Goal: Transaction & Acquisition: Purchase product/service

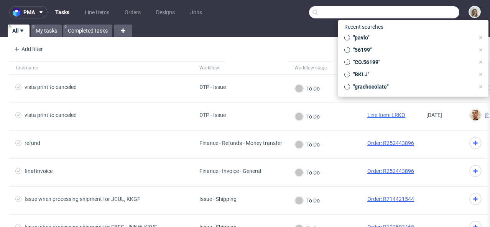
click at [412, 13] on input "text" at bounding box center [384, 12] width 150 height 12
paste input "R512456279"
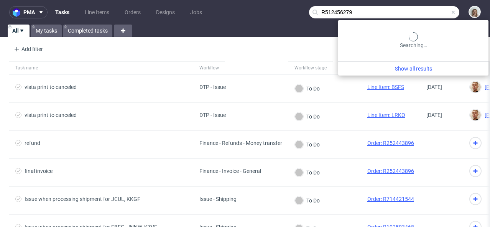
type input "R512456279"
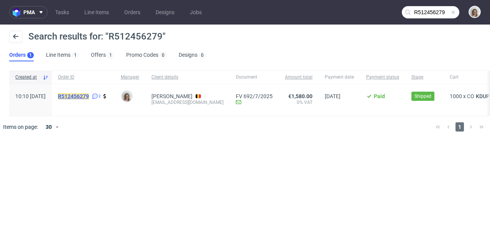
click at [89, 96] on mark "R512456279" at bounding box center [73, 96] width 31 height 6
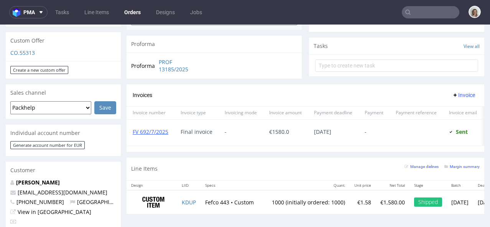
scroll to position [216, 0]
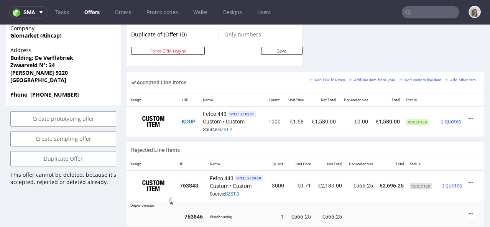
scroll to position [459, 0]
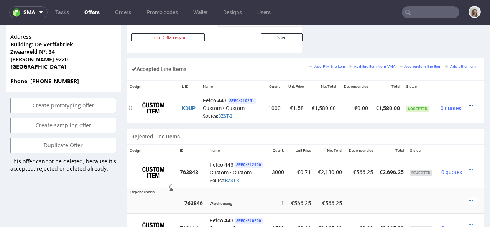
click at [468, 103] on icon at bounding box center [470, 105] width 4 height 5
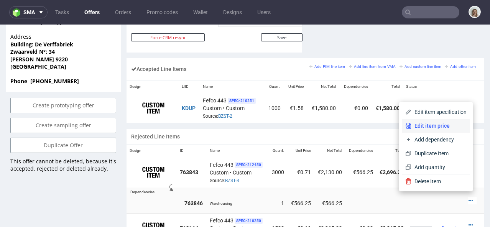
click at [446, 123] on span "Edit item price" at bounding box center [438, 126] width 55 height 8
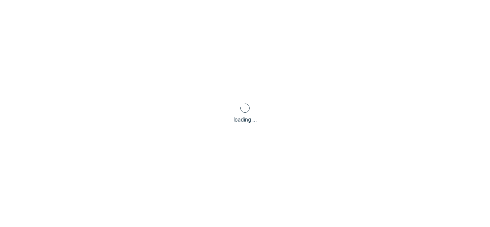
type input "1.58"
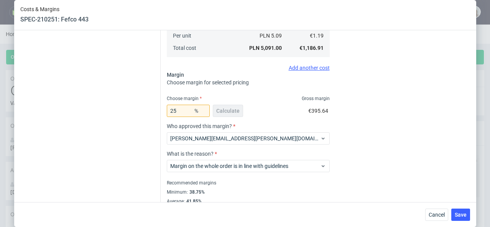
scroll to position [249, 0]
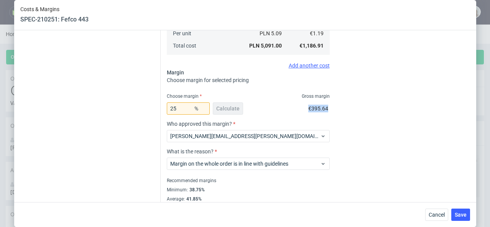
drag, startPoint x: 309, startPoint y: 107, endPoint x: 331, endPoint y: 107, distance: 21.8
click at [331, 107] on div "Exchange rate changed between initial creation of the item and [DATE]. Do you w…" at bounding box center [315, 8] width 309 height 405
copy span "€395.64"
click at [428, 220] on button "Cancel" at bounding box center [436, 214] width 23 height 12
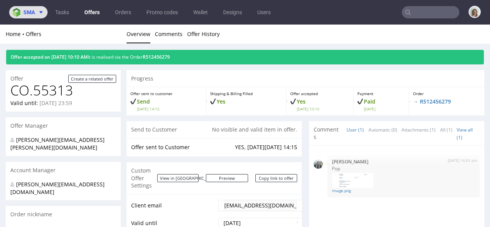
click at [31, 8] on button "sma" at bounding box center [28, 12] width 38 height 12
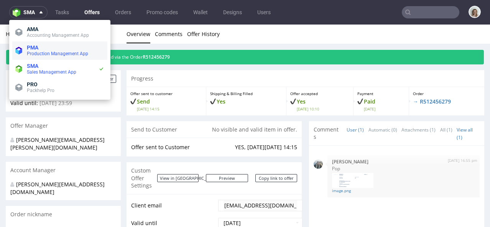
click at [40, 43] on li "PMA Production Management App" at bounding box center [59, 50] width 95 height 18
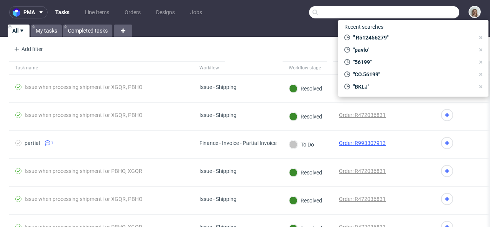
click at [428, 11] on input "text" at bounding box center [384, 12] width 150 height 12
paste input "[EMAIL_ADDRESS][DOMAIN_NAME]"
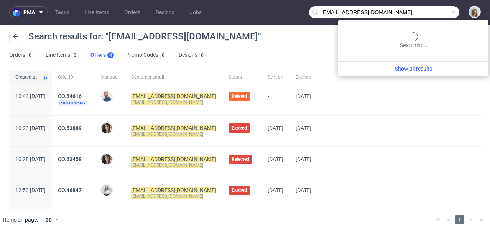
click at [421, 15] on input "[EMAIL_ADDRESS][DOMAIN_NAME]" at bounding box center [384, 12] width 150 height 12
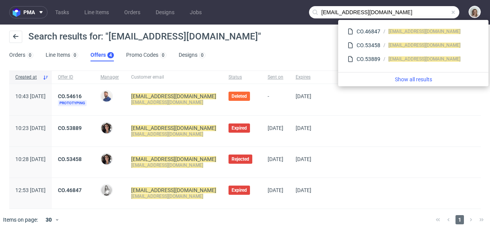
drag, startPoint x: 332, startPoint y: 12, endPoint x: 308, endPoint y: 11, distance: 23.8
click at [309, 11] on div "[EMAIL_ADDRESS][DOMAIN_NAME]" at bounding box center [384, 12] width 150 height 12
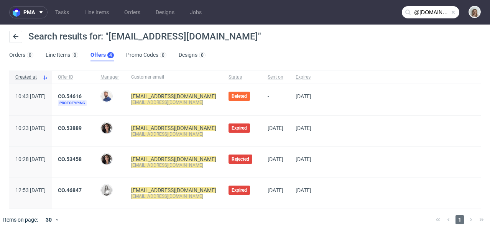
type input "@[DOMAIN_NAME]"
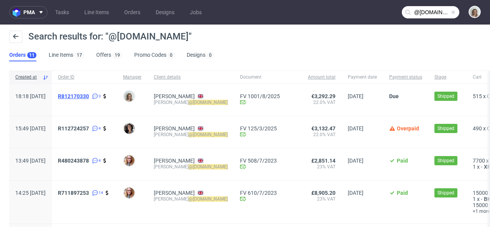
click at [89, 93] on span "R812170330" at bounding box center [73, 96] width 31 height 6
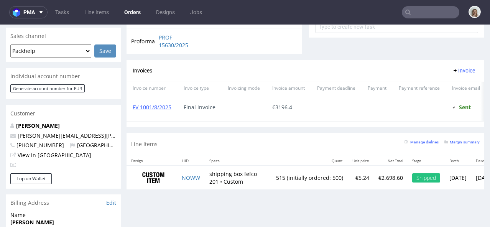
scroll to position [326, 0]
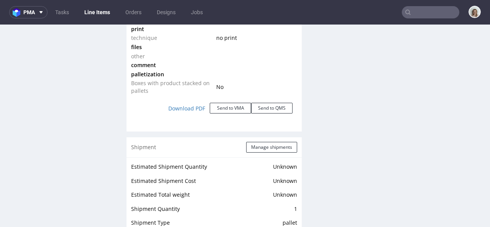
scroll to position [888, 0]
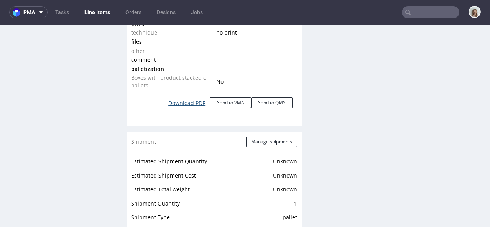
click at [182, 105] on link "Download PDF" at bounding box center [187, 103] width 46 height 17
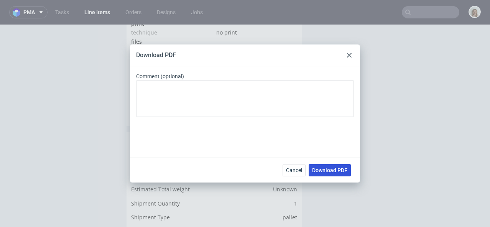
click at [347, 173] on span "Download PDF" at bounding box center [329, 169] width 35 height 5
click at [293, 161] on div "Cancel Download PDF" at bounding box center [245, 169] width 230 height 25
click at [293, 163] on div "Cancel Download PDF" at bounding box center [245, 169] width 230 height 25
click at [293, 167] on span "Cancel" at bounding box center [294, 169] width 16 height 5
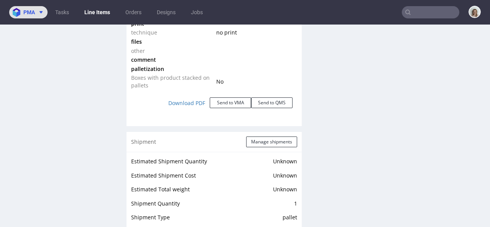
click at [25, 12] on span "pma" at bounding box center [28, 12] width 11 height 5
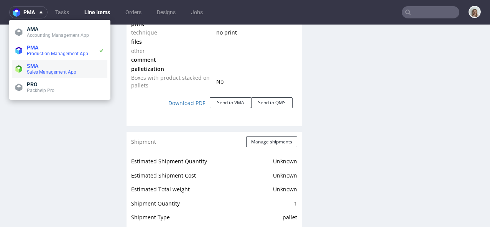
click at [34, 61] on li "SMA Sales Management App" at bounding box center [59, 69] width 95 height 18
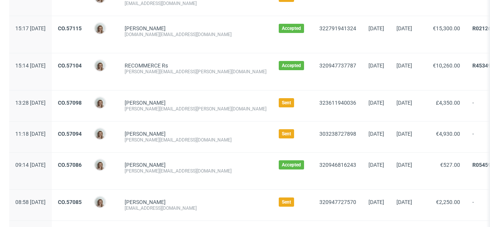
scroll to position [205, 0]
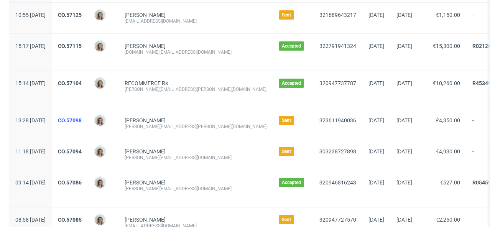
click at [82, 121] on link "CO.57098" at bounding box center [70, 120] width 24 height 6
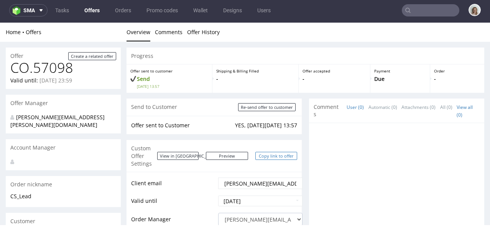
click at [273, 156] on link "Copy link to offer" at bounding box center [276, 156] width 42 height 8
click at [40, 15] on button "sma" at bounding box center [28, 10] width 38 height 12
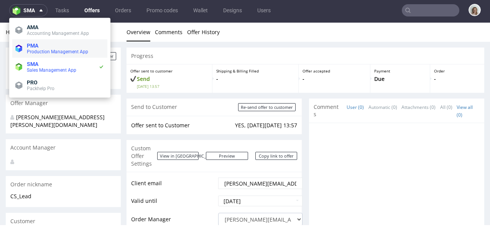
click at [41, 50] on span "Production Management App" at bounding box center [57, 51] width 61 height 5
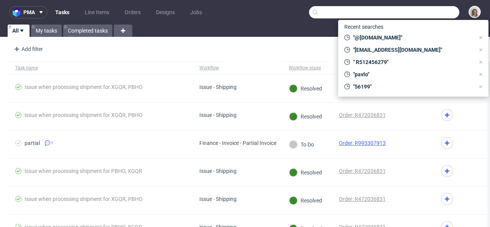
click at [427, 11] on input "text" at bounding box center [384, 12] width 150 height 12
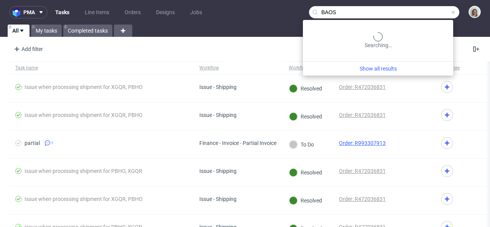
type input "BAOS"
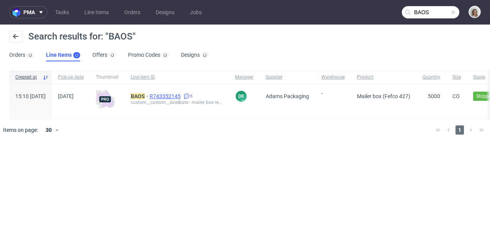
click at [182, 98] on span "R743352145" at bounding box center [165, 96] width 33 height 6
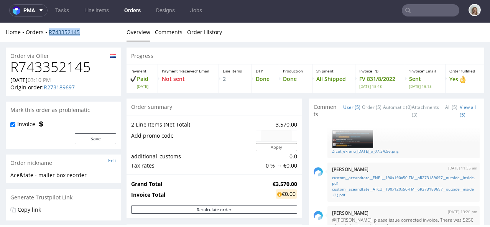
drag, startPoint x: 85, startPoint y: 31, endPoint x: 49, endPoint y: 29, distance: 36.5
click at [49, 29] on div "Home Orders R743352145" at bounding box center [63, 32] width 115 height 8
copy link "R743352145"
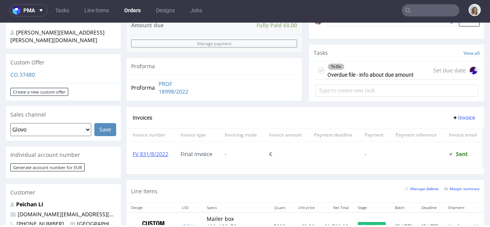
scroll to position [262, 0]
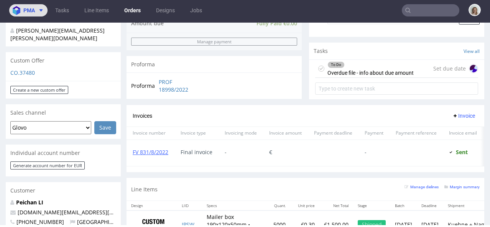
click at [32, 10] on span "pma" at bounding box center [28, 10] width 11 height 5
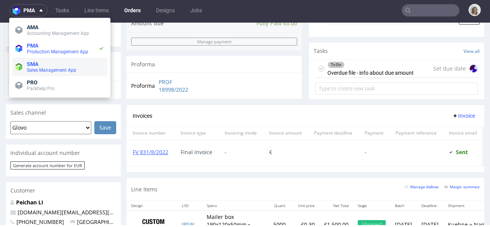
click at [39, 65] on span "SMA" at bounding box center [65, 64] width 77 height 6
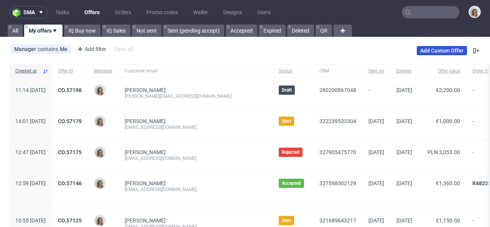
click at [442, 50] on link "Add Custom Offer" at bounding box center [442, 50] width 50 height 9
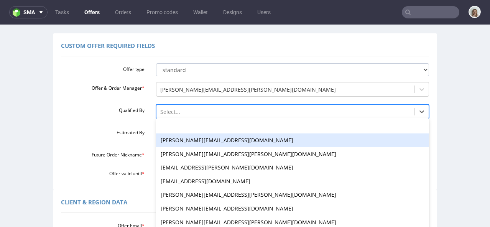
click at [169, 115] on div "adrian.margula@packhelp.com, 2 of 19. 19 results available. Use Up and Down to …" at bounding box center [292, 109] width 273 height 11
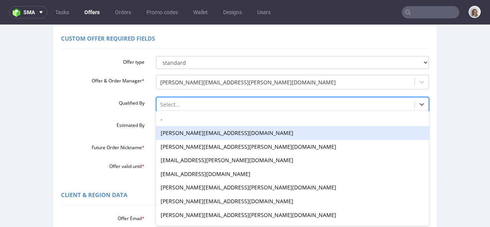
scroll to position [60, 0]
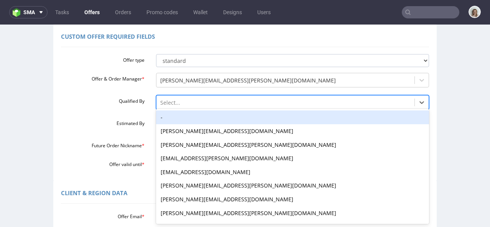
click at [169, 117] on div "-" at bounding box center [292, 117] width 273 height 14
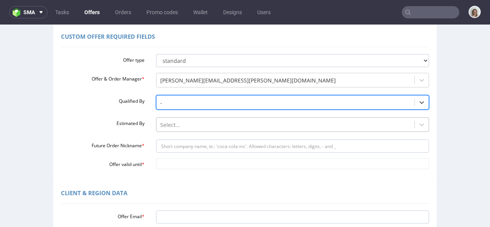
click at [168, 123] on div "Select..." at bounding box center [292, 122] width 273 height 11
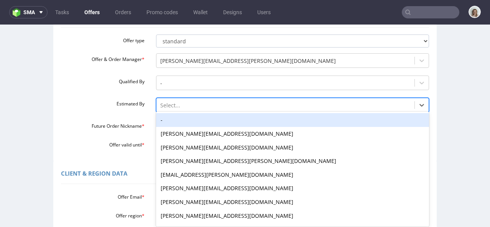
scroll to position [82, 0]
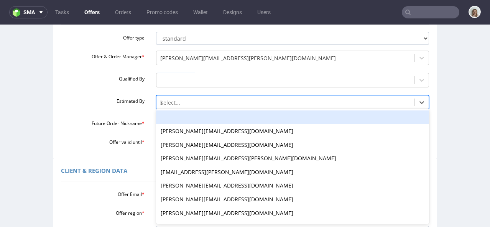
type input "kl"
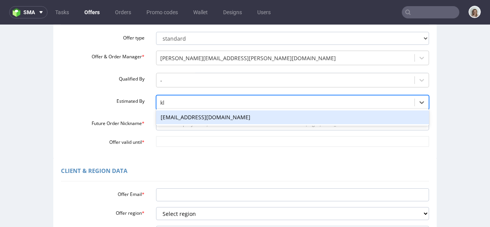
click at [172, 116] on div "[EMAIL_ADDRESS][DOMAIN_NAME]" at bounding box center [292, 117] width 273 height 14
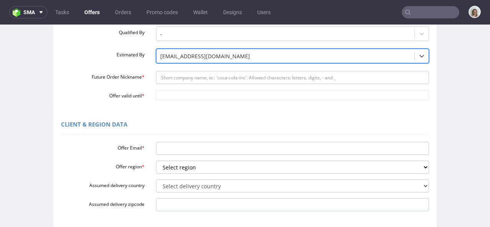
scroll to position [193, 0]
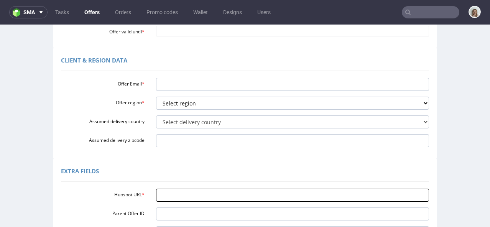
click at [164, 194] on input "Hubspot URL *" at bounding box center [292, 195] width 273 height 13
paste input "https://app-eu1.hubspot.com/contacts/25600958/record/0-3/330575799483/"
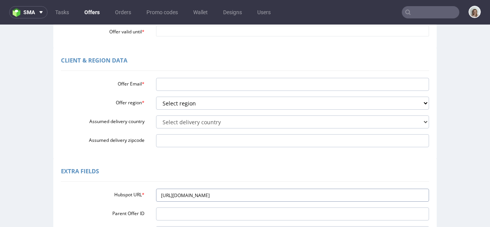
type input "https://app-eu1.hubspot.com/contacts/25600958/record/0-3/330575799483/"
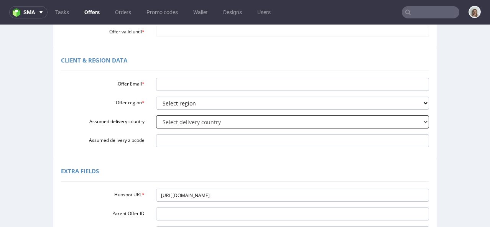
click at [197, 121] on select "Select delivery country Andorra Afghanistan Anguilla Albania Armenia Antarctica…" at bounding box center [292, 121] width 273 height 13
select select "57"
click at [156, 115] on select "Select delivery country Andorra Afghanistan Anguilla Albania Armenia Antarctica…" at bounding box center [292, 121] width 273 height 13
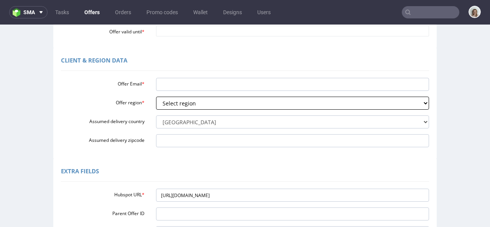
click at [198, 100] on select "Select region eu gb de pl cz fr it es" at bounding box center [292, 103] width 273 height 13
select select "eu"
click at [156, 97] on select "Select region eu gb de pl cz fr it es" at bounding box center [292, 103] width 273 height 13
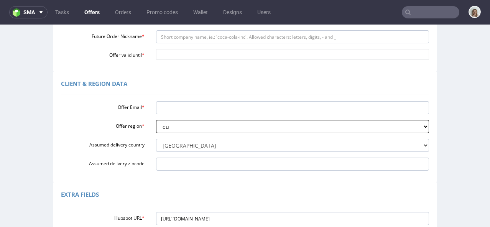
scroll to position [166, 0]
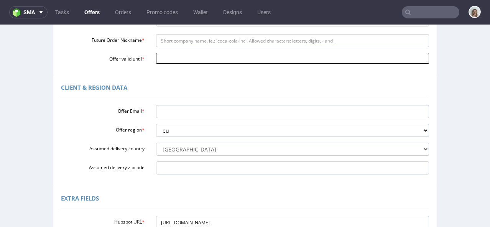
click at [179, 61] on input "Offer valid until *" at bounding box center [292, 58] width 273 height 11
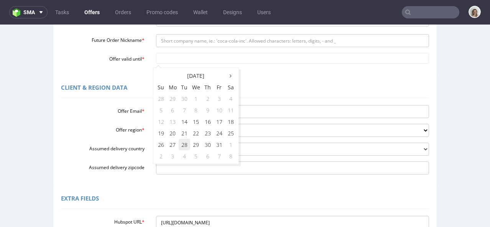
click at [183, 140] on td "28" at bounding box center [184, 144] width 11 height 11
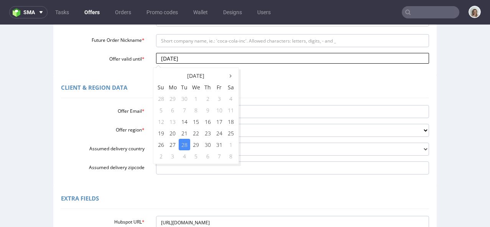
click at [224, 57] on input "2025-10-28" at bounding box center [292, 58] width 273 height 11
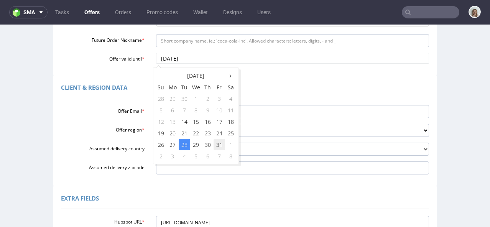
click at [220, 144] on td "31" at bounding box center [218, 144] width 11 height 11
type input "[DATE]"
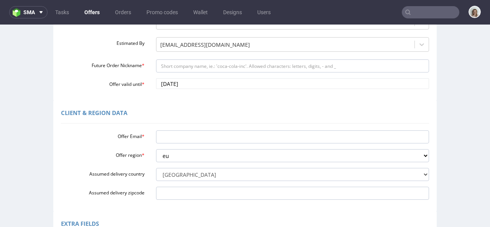
scroll to position [126, 0]
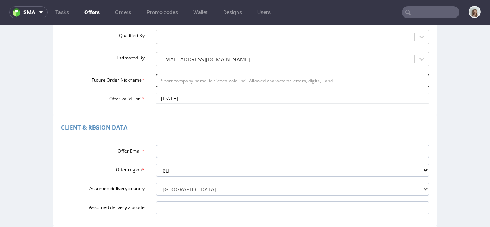
click at [207, 83] on input "Future Order Nickname *" at bounding box center [292, 80] width 273 height 13
paste input "cream_-_2000_pcs_of_Sensitive_Cream"
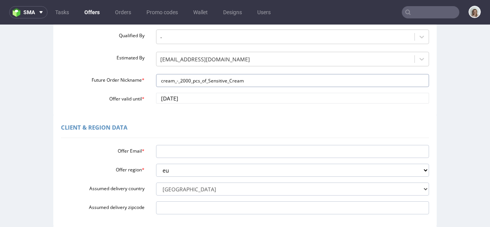
type input "cream_-_2000_pcs_of_Sensitive_Cream"
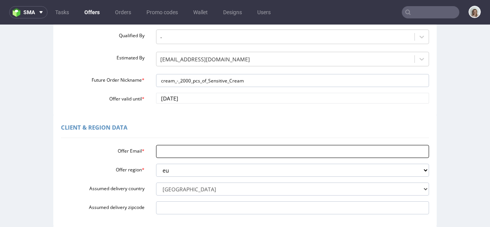
click at [169, 151] on input "Offer Email *" at bounding box center [292, 151] width 273 height 13
paste input "kate@cream.ly"
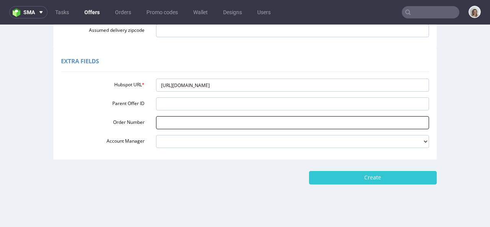
scroll to position [307, 0]
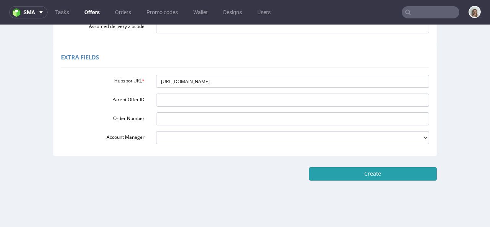
type input "kate@cream.ly"
click at [386, 174] on input "Create" at bounding box center [373, 173] width 128 height 13
type input "Please wait..."
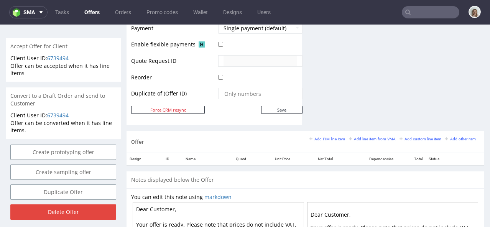
scroll to position [347, 0]
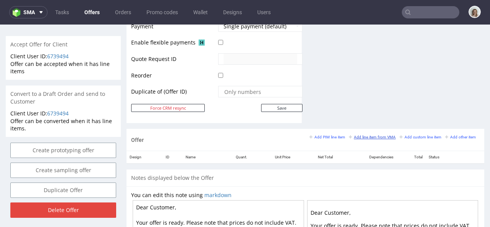
click at [355, 136] on small "Add line item from VMA" at bounding box center [372, 137] width 47 height 4
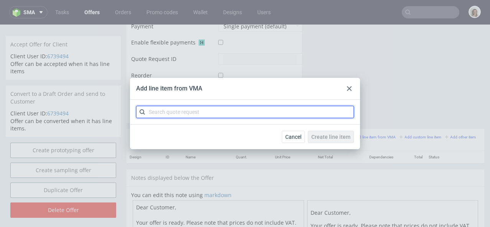
click at [262, 111] on input "text" at bounding box center [245, 112] width 218 height 12
paste input "CBVL"
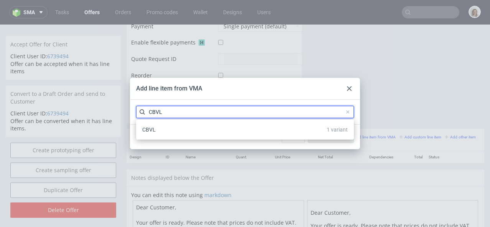
type input "CBVL"
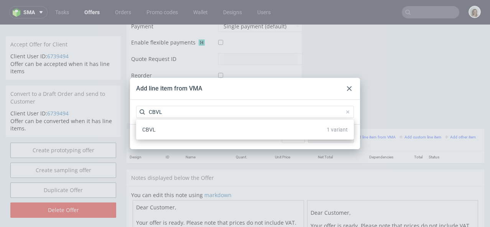
click at [236, 128] on div "CBVL 1 variant" at bounding box center [245, 130] width 212 height 14
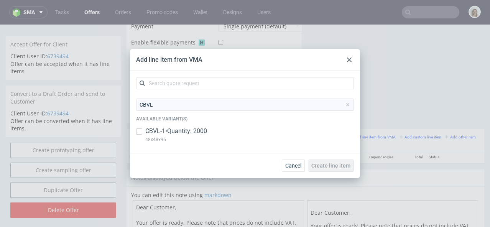
click at [200, 132] on p "CBVL-1 • Quantity: 2000" at bounding box center [176, 131] width 62 height 8
checkbox input "true"
click at [329, 169] on button "Create line item" at bounding box center [331, 165] width 46 height 12
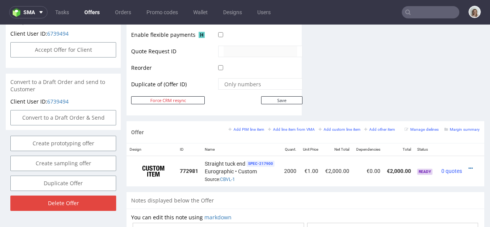
scroll to position [404, 0]
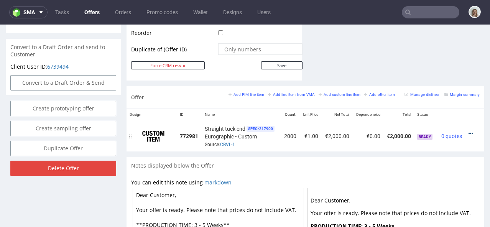
click at [468, 131] on icon at bounding box center [470, 133] width 4 height 5
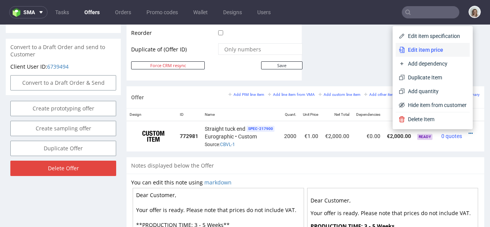
click at [449, 52] on span "Edit item price" at bounding box center [436, 50] width 62 height 8
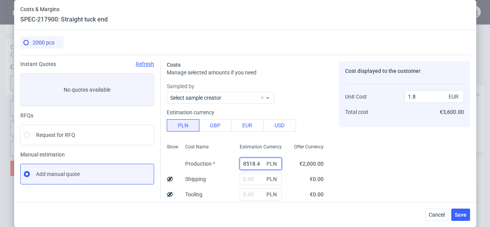
drag, startPoint x: 261, startPoint y: 162, endPoint x: 231, endPoint y: 162, distance: 29.9
click at [231, 162] on div "Show Cost Name Production Shipping Tooling Per unit Total cost Estimation Curre…" at bounding box center [248, 191] width 163 height 101
type input "4000"
type input "0.84"
type input "4000"
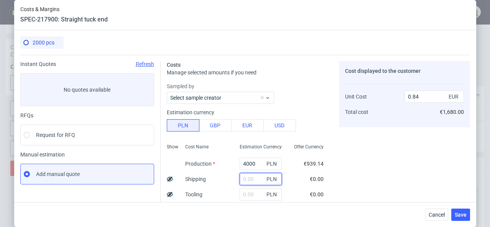
click at [247, 179] on input "text" at bounding box center [260, 179] width 42 height 12
type input "500"
type input "0.95"
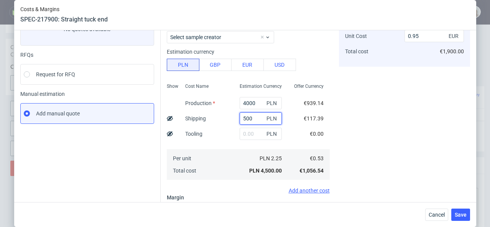
scroll to position [107, 0]
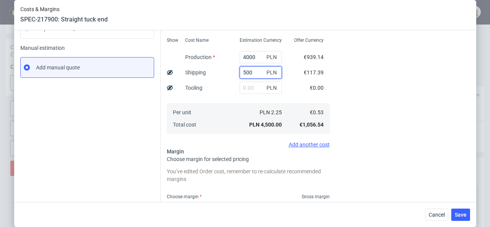
type input "500"
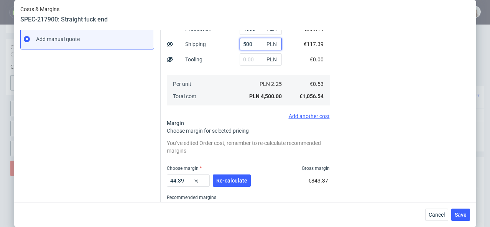
scroll to position [137, 0]
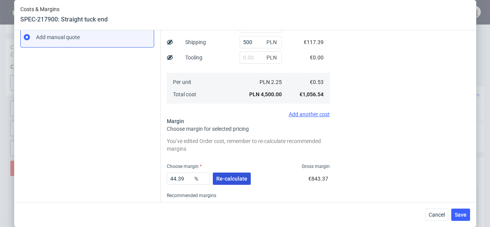
click at [234, 178] on span "Re-calculate" at bounding box center [231, 178] width 31 height 5
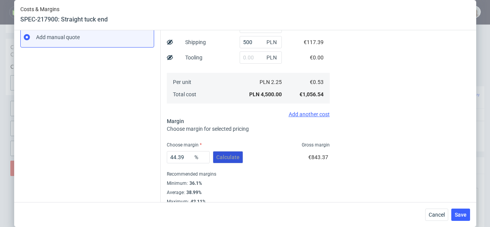
scroll to position [146, 0]
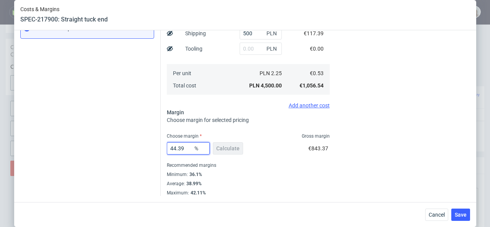
drag, startPoint x: 185, startPoint y: 148, endPoint x: 157, endPoint y: 147, distance: 27.6
click at [157, 147] on div "Instant Quotes Refresh No quotes available RFQs Request for RFQ Manual estimati…" at bounding box center [244, 52] width 449 height 287
type input "42"
type input "0.91"
type input "42"
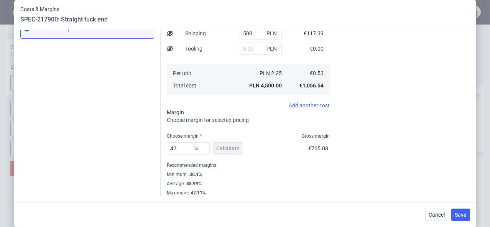
click at [430, 120] on div "Cost displayed to the customer Unit Cost Total cost 0.91 EUR €1,820.00" at bounding box center [404, 55] width 131 height 280
click at [453, 216] on button "Save" at bounding box center [460, 214] width 19 height 12
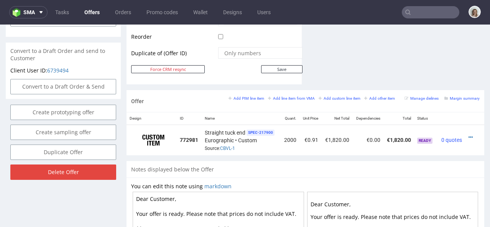
scroll to position [402, 0]
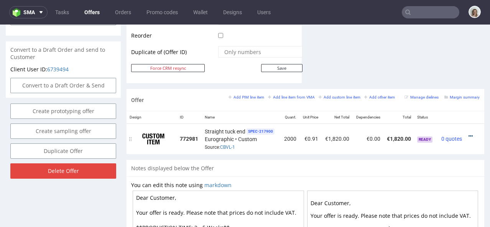
click at [468, 133] on icon at bounding box center [470, 135] width 4 height 5
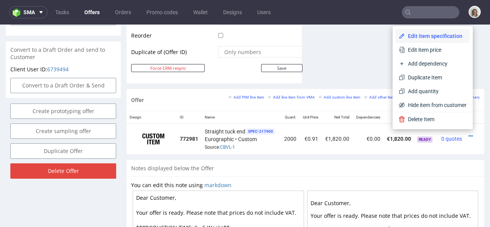
click at [446, 39] on span "Edit item specification" at bounding box center [436, 36] width 62 height 8
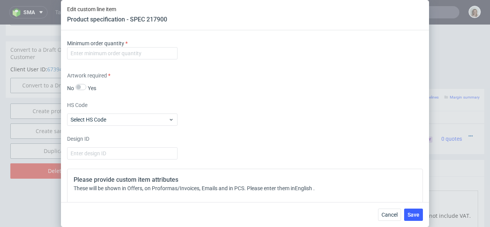
scroll to position [955, 0]
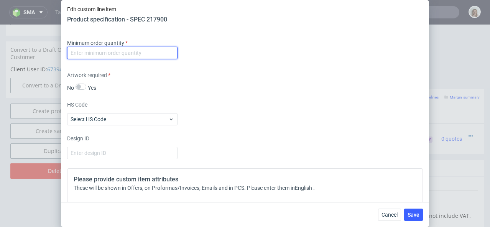
click at [142, 54] on input "number" at bounding box center [122, 53] width 110 height 12
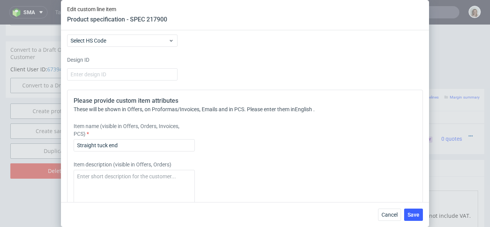
scroll to position [1072, 0]
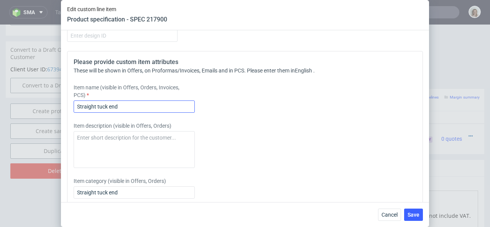
type input "-1"
drag, startPoint x: 132, startPoint y: 107, endPoint x: 58, endPoint y: 106, distance: 74.0
click at [58, 106] on div "Edit custom line item Product specification - SPEC 217900 Supplier Custom Custo…" at bounding box center [245, 113] width 490 height 227
paste input "ensitive Cream"
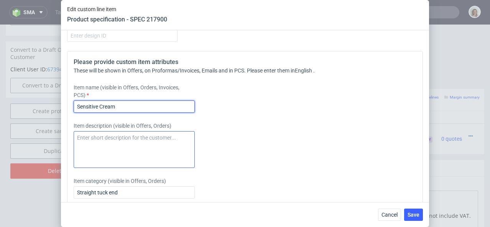
type input "Sensitive Cream"
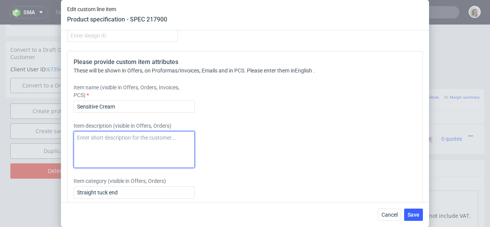
click at [94, 143] on textarea at bounding box center [134, 149] width 121 height 37
paste textarea "Sensitive Cream"
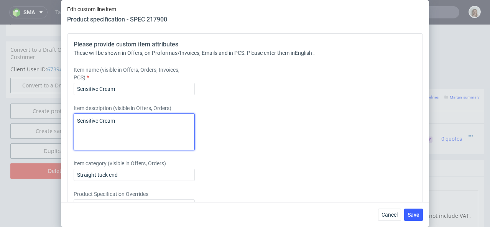
scroll to position [1094, 0]
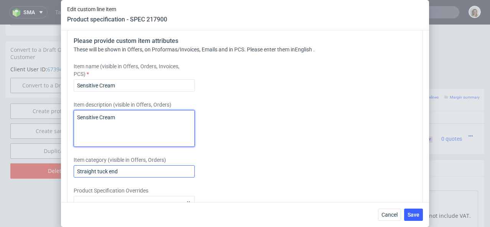
type textarea "Sensitive Cream"
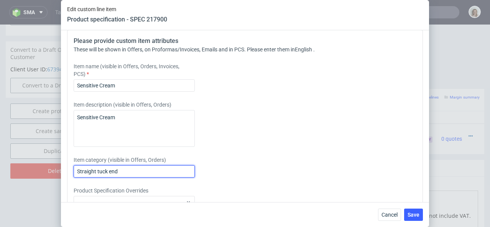
drag, startPoint x: 122, startPoint y: 172, endPoint x: 60, endPoint y: 169, distance: 62.1
click at [60, 169] on div "Edit custom line item Product specification - SPEC 217900 Supplier Custom Custo…" at bounding box center [245, 113] width 490 height 227
paste input "ensitive Cream"
type input "Sensitive Cream"
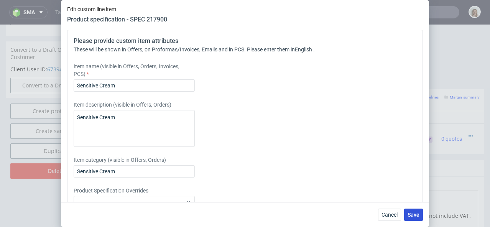
click at [405, 216] on button "Save" at bounding box center [413, 214] width 19 height 12
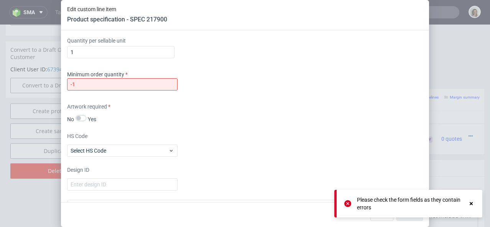
scroll to position [922, 0]
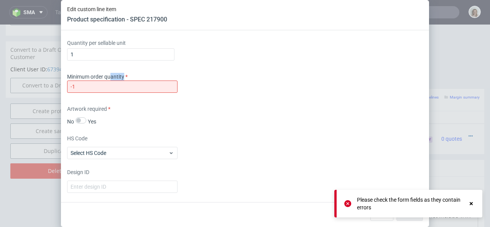
drag, startPoint x: 158, startPoint y: 80, endPoint x: 109, endPoint y: 80, distance: 48.7
click at [109, 80] on div "Minimum order quantity -1" at bounding box center [122, 83] width 110 height 20
drag, startPoint x: 78, startPoint y: 92, endPoint x: 62, endPoint y: 84, distance: 17.7
click at [62, 84] on div "Supplier Custom Custom supplier Eurographic Technical specification Instant pri…" at bounding box center [245, 116] width 368 height 172
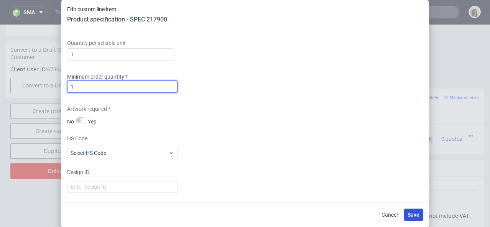
type input "1"
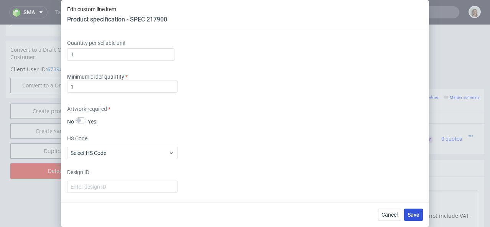
click at [418, 215] on span "Save" at bounding box center [413, 214] width 12 height 5
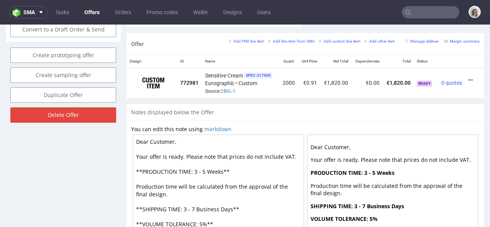
scroll to position [394, 0]
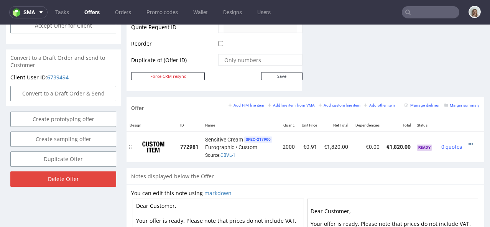
click at [468, 141] on icon at bounding box center [470, 143] width 4 height 5
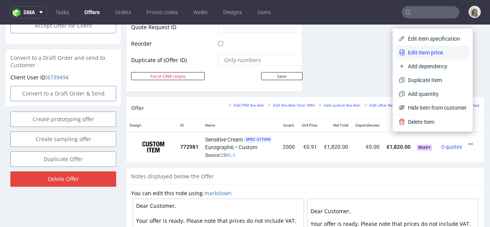
click at [454, 51] on span "Edit item price" at bounding box center [436, 53] width 62 height 8
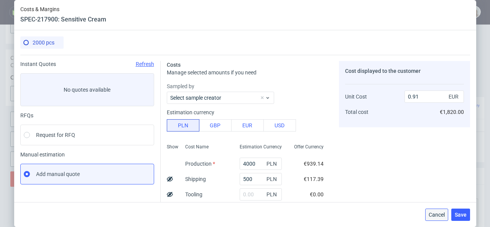
click at [435, 213] on span "Cancel" at bounding box center [436, 214] width 16 height 5
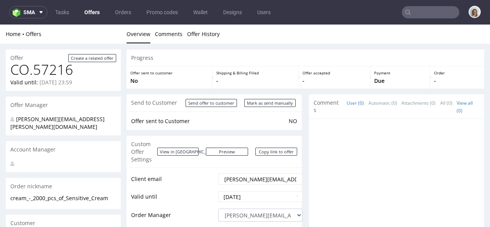
scroll to position [2, 0]
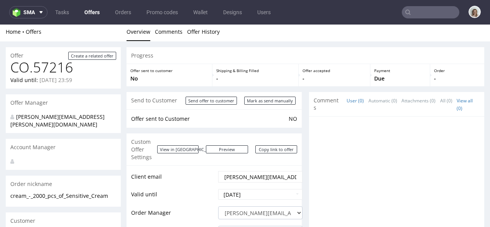
click at [256, 99] on input "Mark as send manually" at bounding box center [269, 101] width 51 height 8
type input "In progress..."
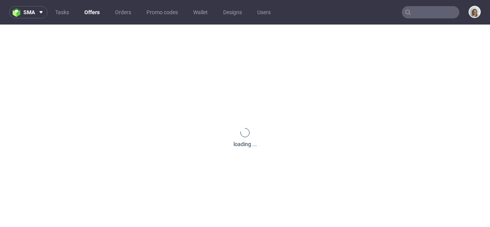
scroll to position [0, 0]
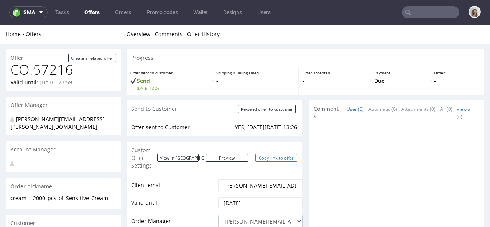
click at [264, 154] on link "Copy link to offer" at bounding box center [276, 158] width 42 height 8
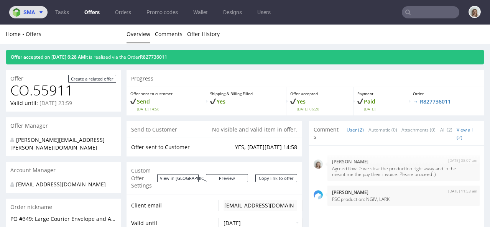
click at [29, 15] on button "sma" at bounding box center [28, 12] width 38 height 12
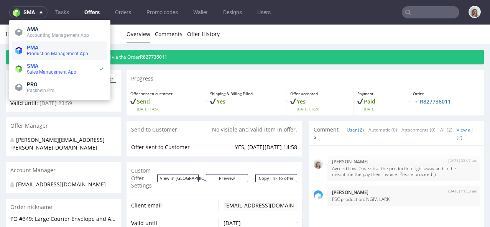
click at [31, 57] on li "PMA Production Management App" at bounding box center [59, 50] width 95 height 18
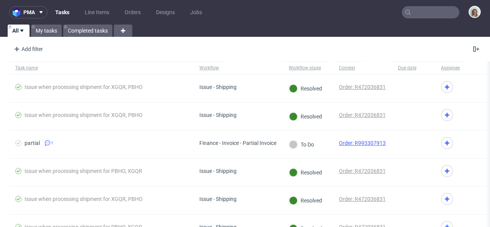
click at [426, 14] on input "text" at bounding box center [430, 12] width 57 height 12
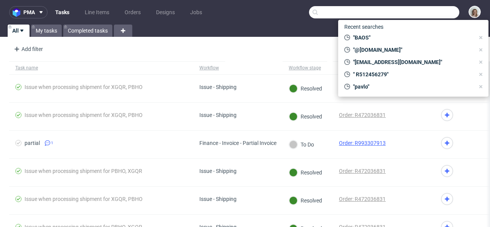
paste input "JWDT -"
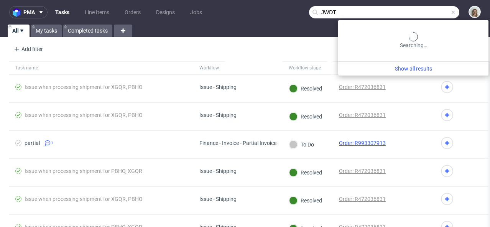
type input "JWDT"
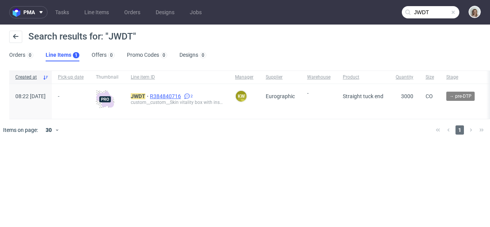
click at [182, 93] on span "R384840716" at bounding box center [166, 96] width 33 height 6
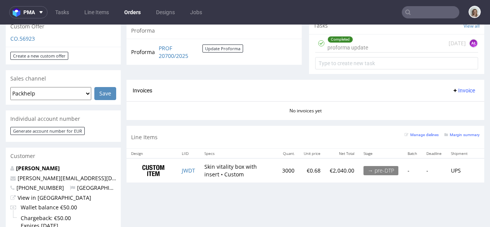
scroll to position [285, 0]
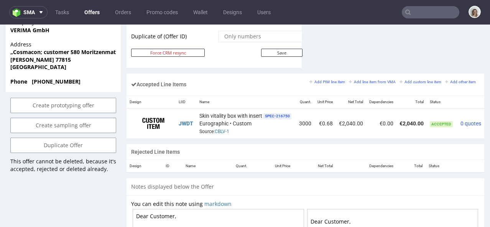
scroll to position [0, 25]
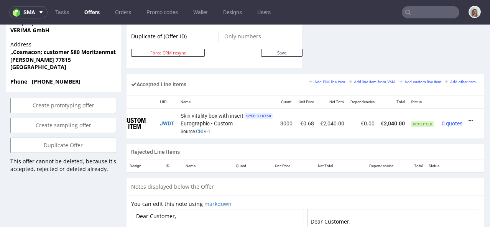
click at [468, 118] on icon at bounding box center [470, 120] width 4 height 5
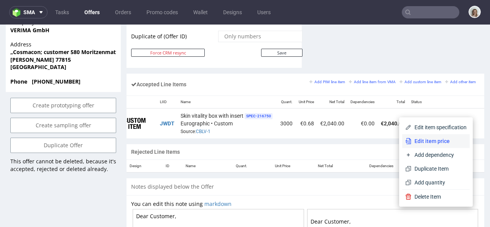
click at [434, 141] on span "Edit item price" at bounding box center [438, 141] width 55 height 8
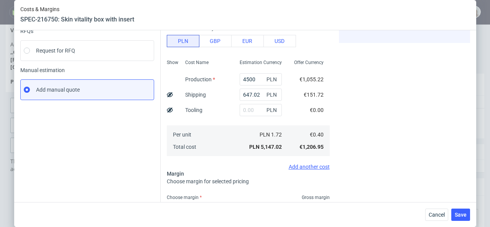
scroll to position [99, 0]
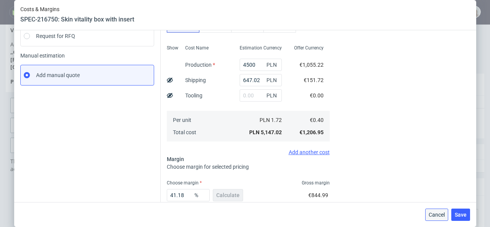
click at [440, 217] on span "Cancel" at bounding box center [436, 214] width 16 height 5
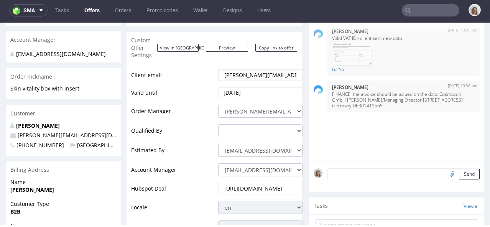
scroll to position [0, 0]
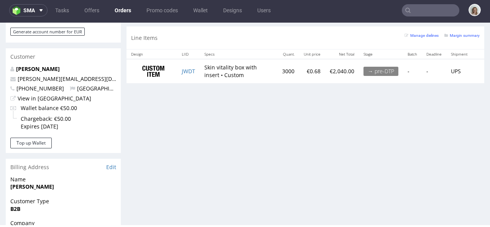
scroll to position [382, 0]
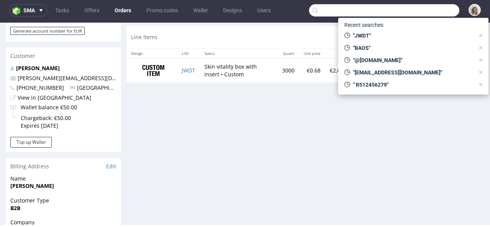
click at [426, 12] on input "text" at bounding box center [384, 10] width 150 height 12
paste input "DUIY"
type input "DUIY"
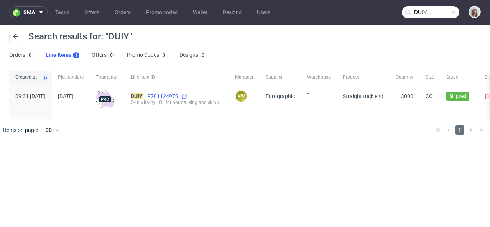
click at [180, 95] on span "R701124979" at bounding box center [163, 96] width 33 height 6
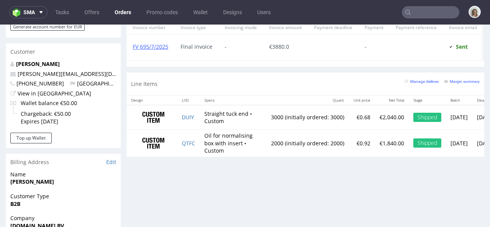
scroll to position [390, 0]
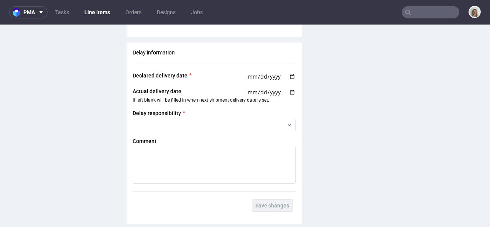
scroll to position [1456, 0]
